Goal: Information Seeking & Learning: Learn about a topic

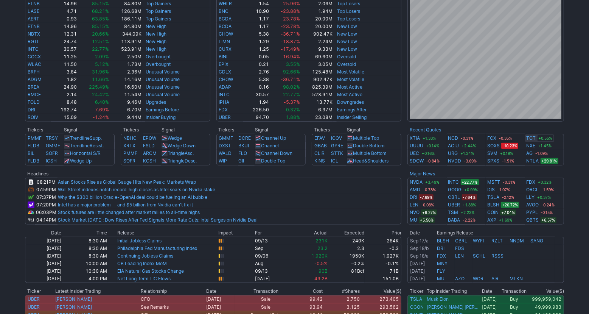
scroll to position [89, 0]
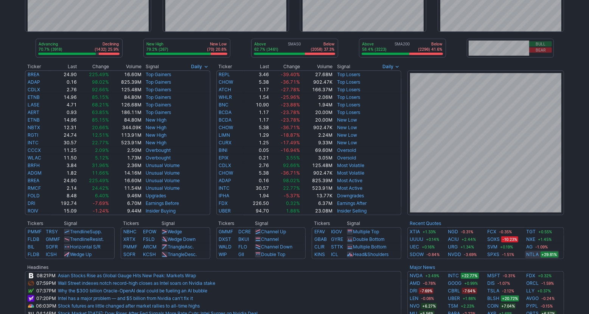
click at [535, 254] on link "NTLA" at bounding box center [533, 254] width 12 height 8
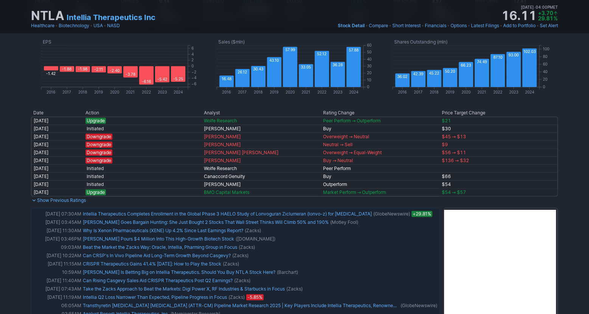
scroll to position [400, 0]
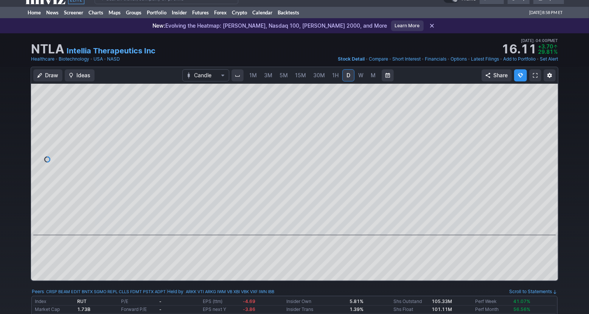
scroll to position [0, 0]
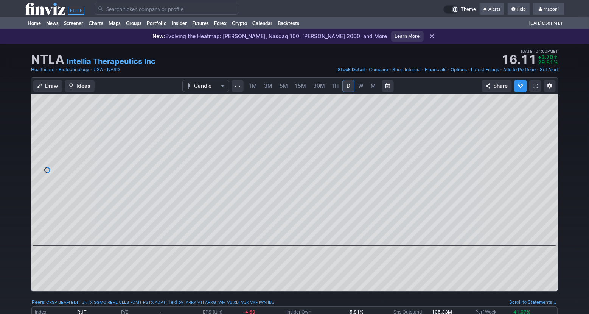
click at [360, 88] on span "W" at bounding box center [360, 85] width 5 height 6
click at [349, 90] on link "D" at bounding box center [348, 86] width 12 height 12
click at [289, 235] on span at bounding box center [288, 235] width 10 height 6
click at [288, 235] on span at bounding box center [288, 235] width 10 height 6
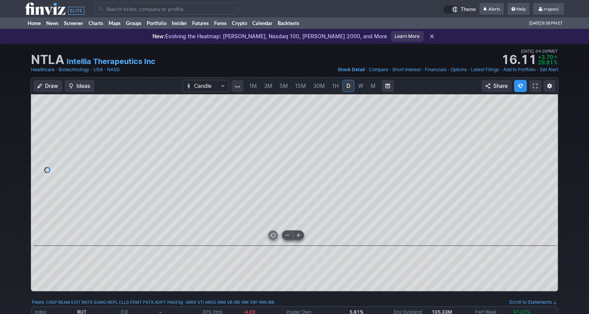
click at [288, 235] on span at bounding box center [288, 235] width 10 height 6
click at [289, 235] on span at bounding box center [288, 235] width 10 height 6
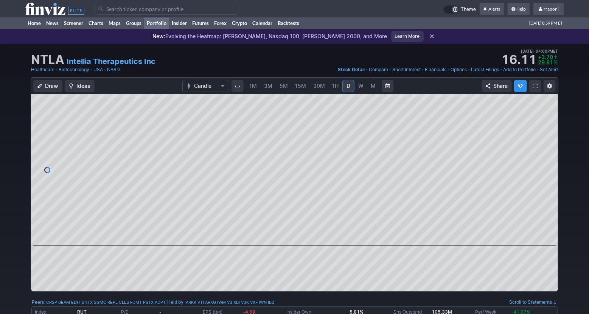
click at [162, 24] on link "Portfolio" at bounding box center [156, 22] width 25 height 11
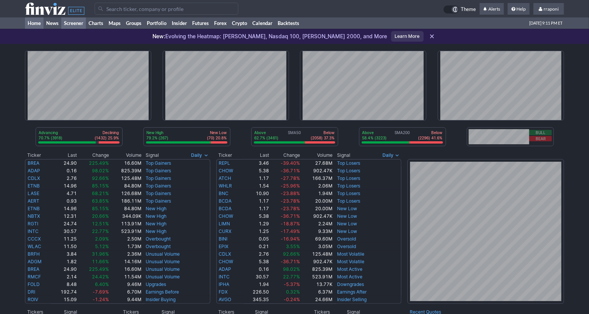
click at [76, 25] on link "Screener" at bounding box center [73, 22] width 25 height 11
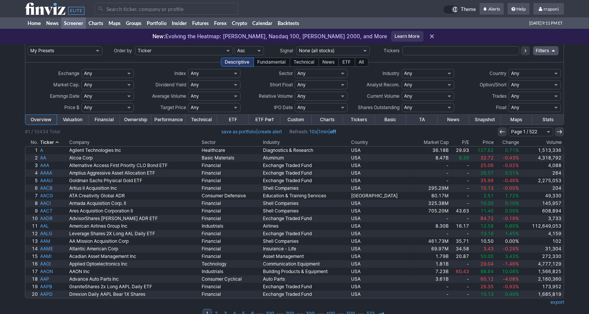
click at [453, 48] on input "text" at bounding box center [461, 50] width 117 height 9
type input "dis"
click at [525, 52] on icon at bounding box center [526, 51] width 6 height 6
